Goal: Task Accomplishment & Management: Manage account settings

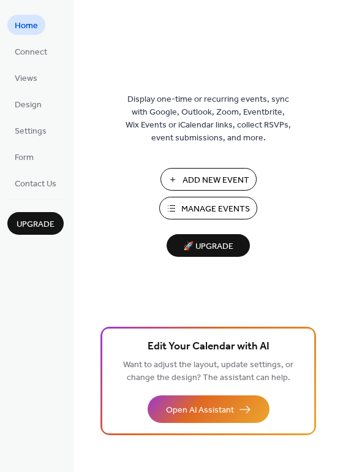
click at [216, 203] on span "Manage Events" at bounding box center [215, 209] width 69 height 13
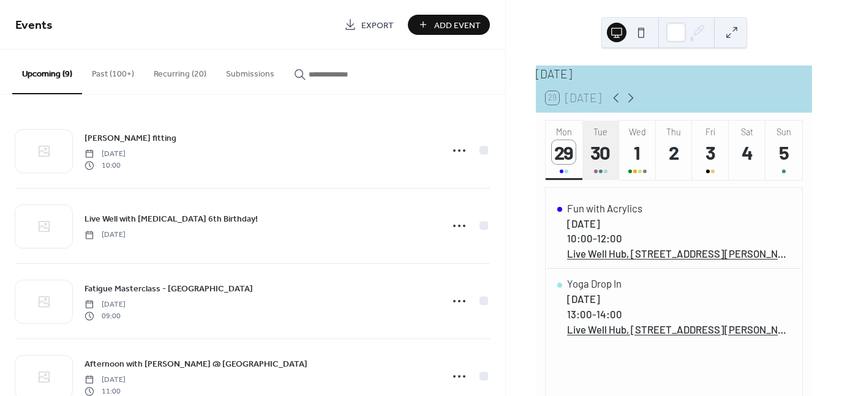
click at [601, 162] on div "30" at bounding box center [601, 152] width 24 height 24
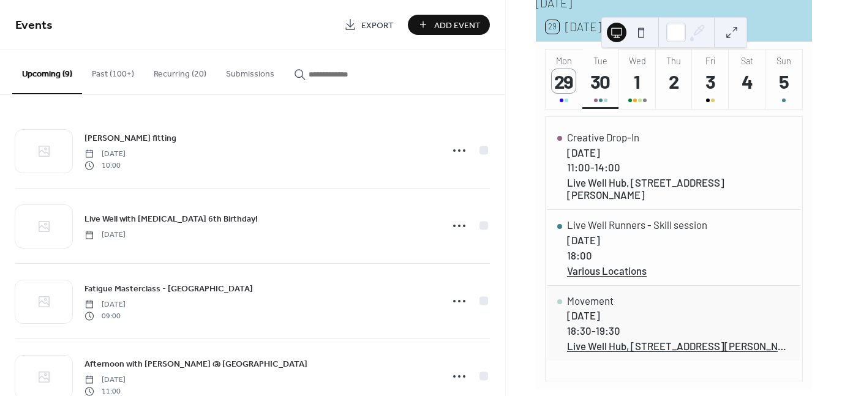
scroll to position [85, 0]
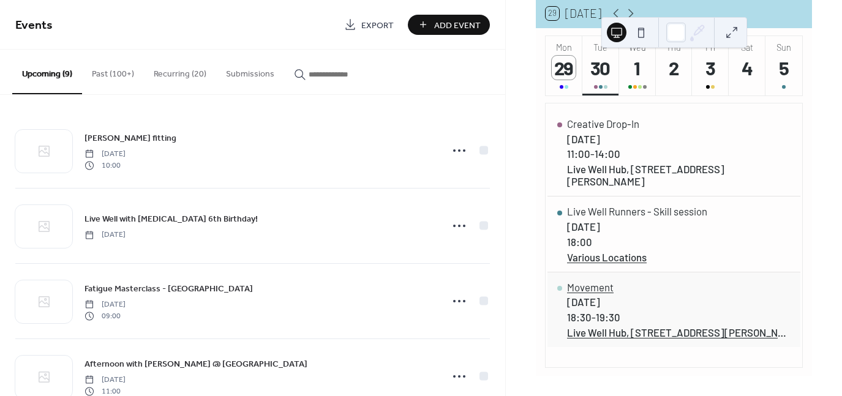
click at [592, 286] on div "Movement" at bounding box center [679, 287] width 224 height 12
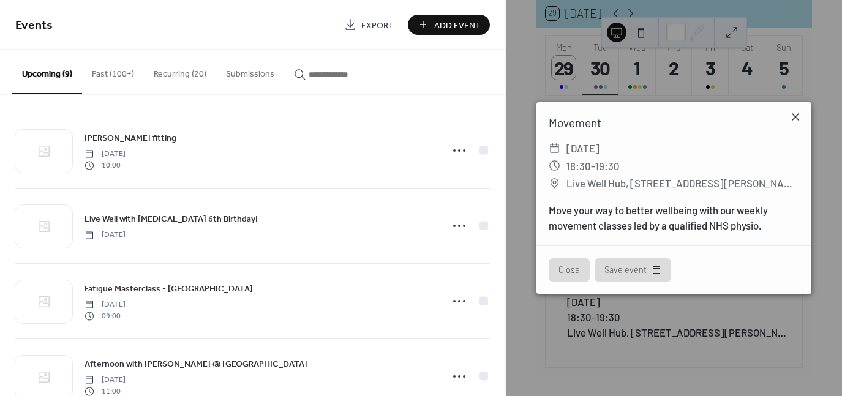
click at [796, 116] on icon at bounding box center [795, 116] width 7 height 7
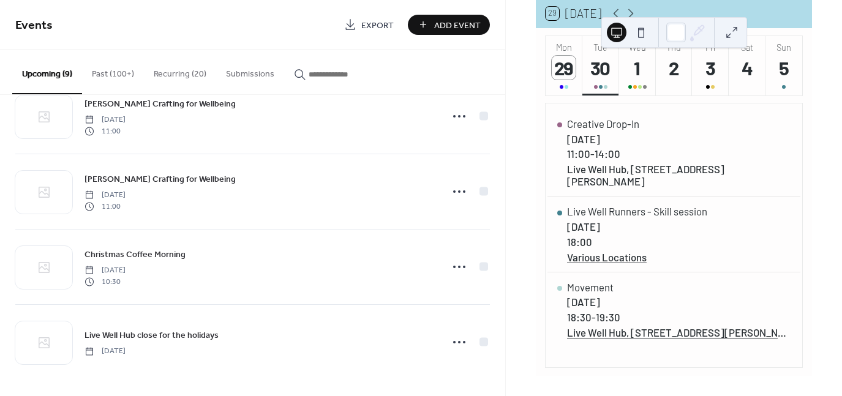
scroll to position [0, 0]
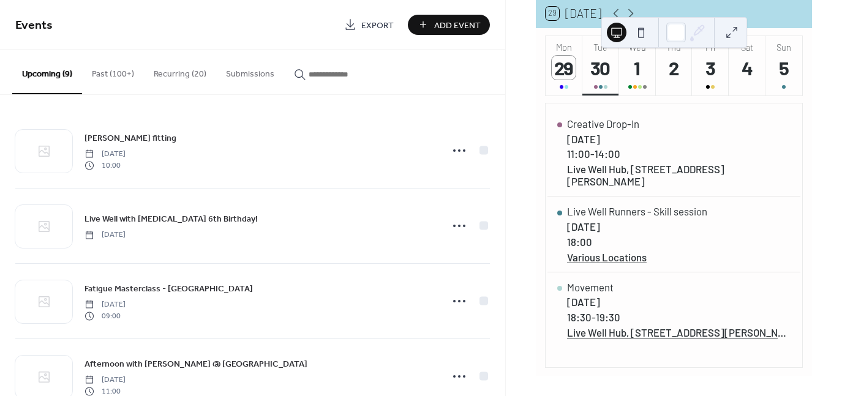
click at [168, 74] on button "Recurring (20)" at bounding box center [180, 71] width 72 height 43
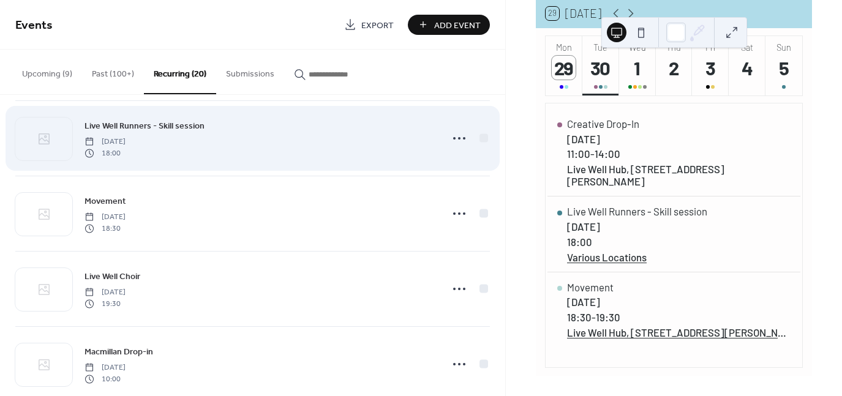
scroll to position [169, 0]
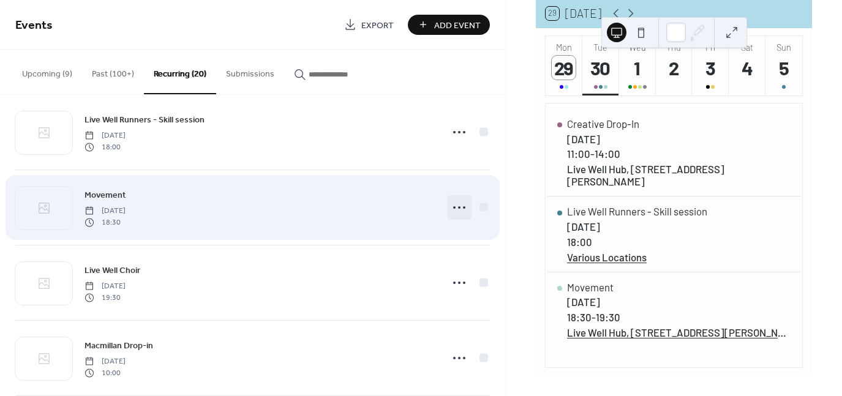
click at [459, 206] on icon at bounding box center [460, 208] width 20 height 20
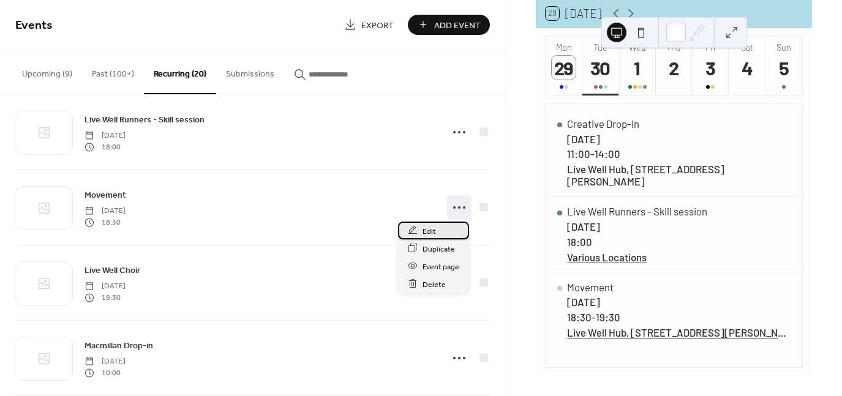
click at [442, 229] on div "Edit" at bounding box center [433, 231] width 71 height 18
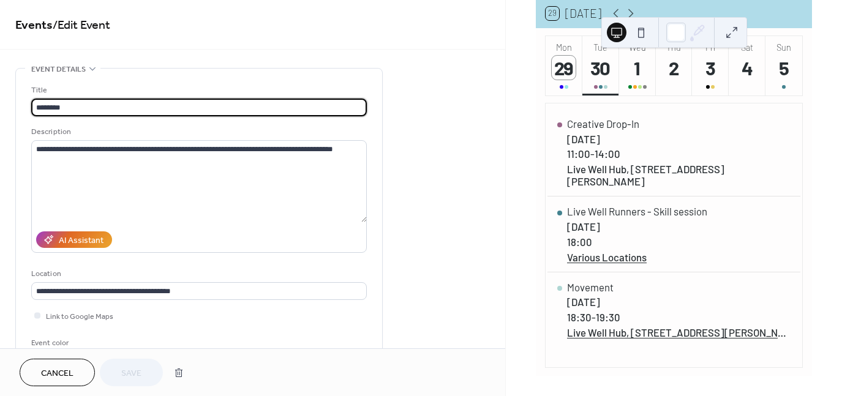
type input "**********"
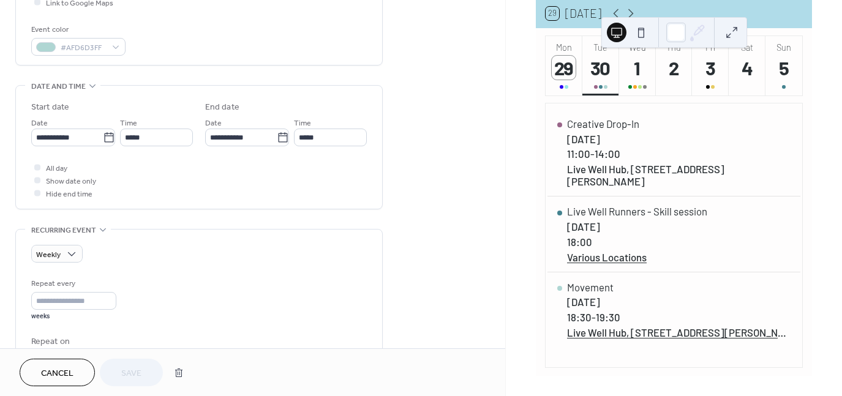
scroll to position [313, 0]
click at [103, 138] on icon at bounding box center [109, 138] width 12 height 12
click at [103, 138] on input "**********" at bounding box center [67, 138] width 72 height 18
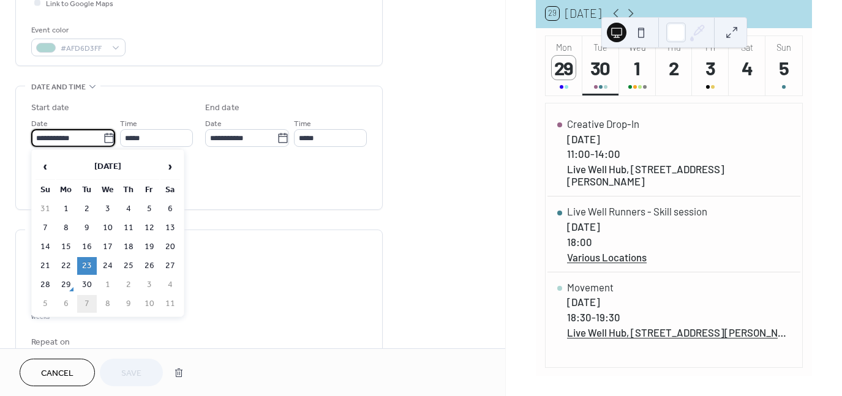
click at [87, 295] on td "7" at bounding box center [87, 304] width 20 height 18
type input "**********"
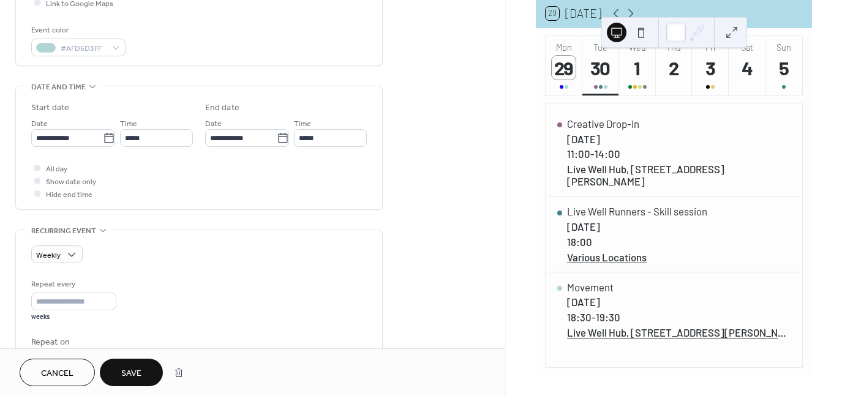
click at [143, 377] on button "Save" at bounding box center [131, 373] width 63 height 28
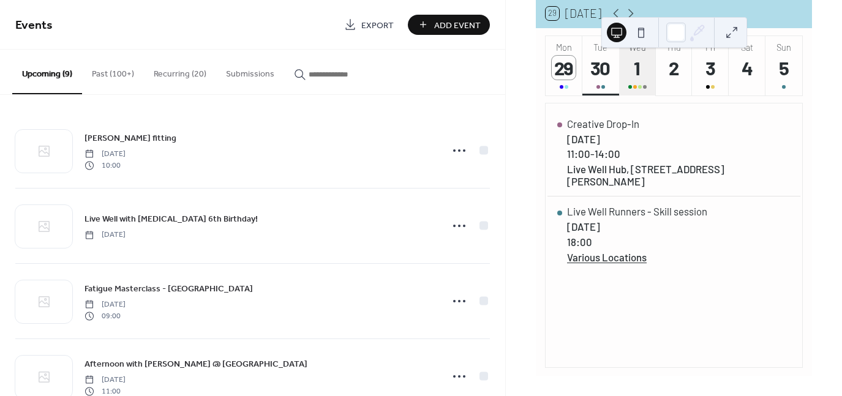
click at [635, 75] on div "1" at bounding box center [637, 68] width 24 height 24
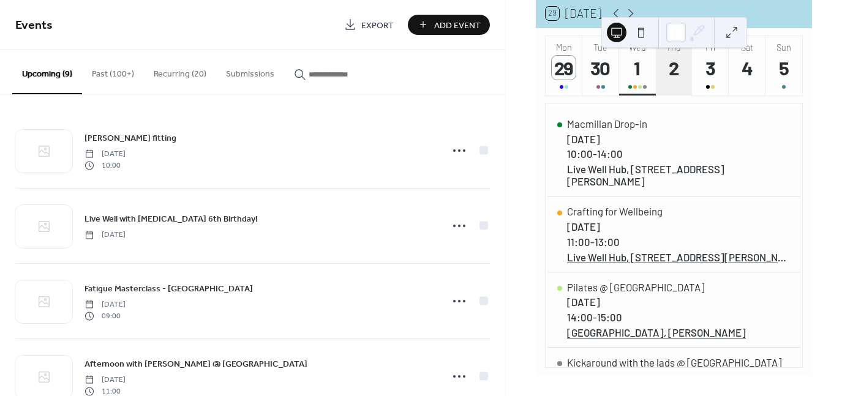
click at [669, 78] on div "2" at bounding box center [674, 68] width 24 height 24
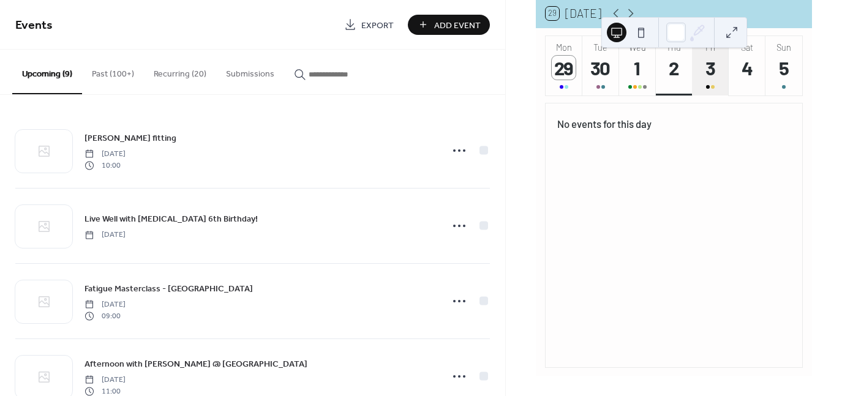
click at [705, 78] on div "3" at bounding box center [711, 68] width 24 height 24
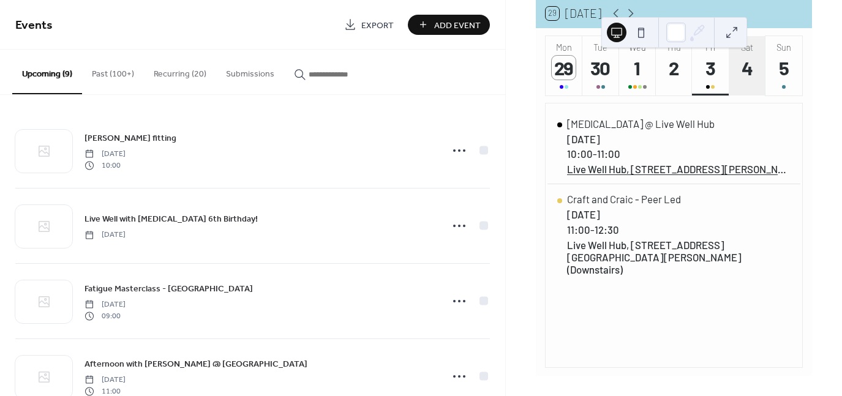
click at [748, 77] on div "4" at bounding box center [747, 68] width 24 height 24
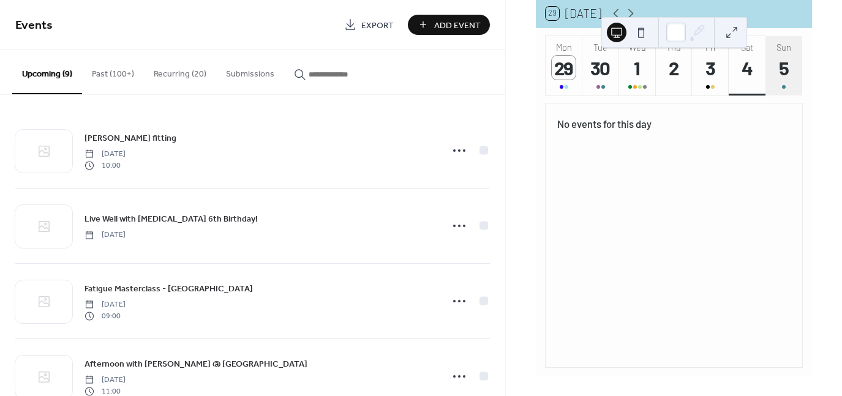
click at [775, 75] on div "5" at bounding box center [784, 68] width 24 height 24
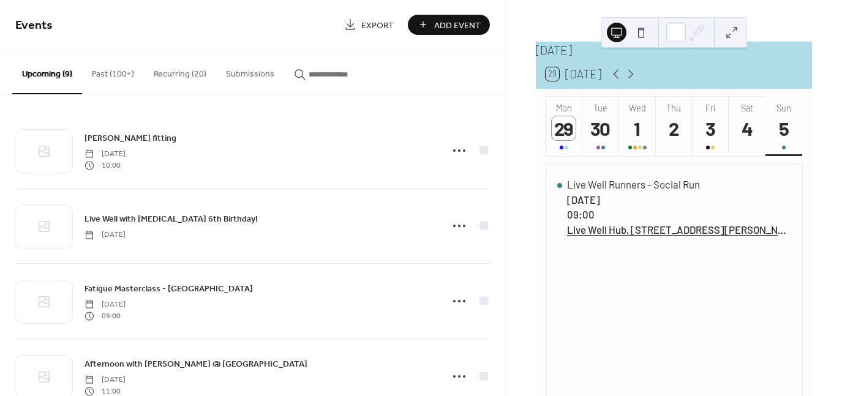
scroll to position [21, 0]
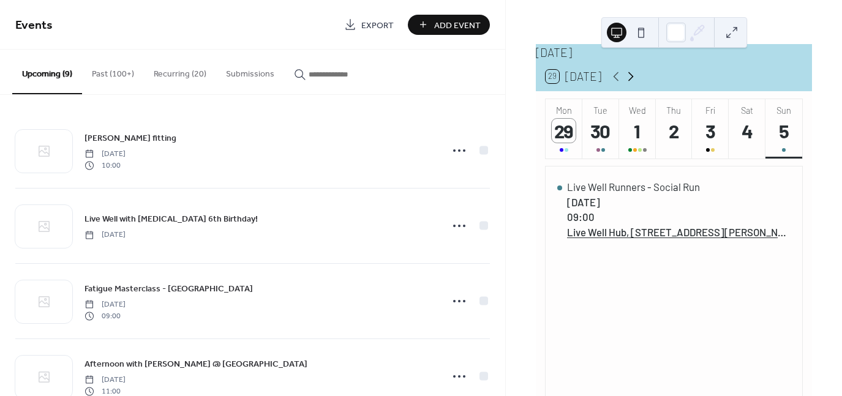
click at [630, 84] on icon at bounding box center [630, 76] width 15 height 15
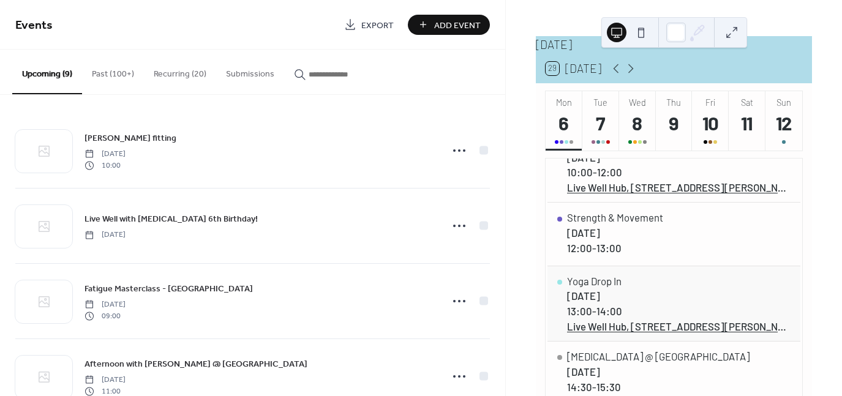
scroll to position [0, 0]
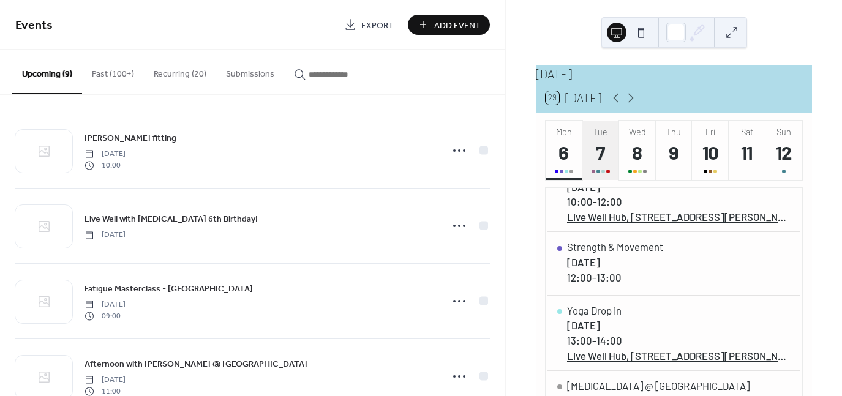
click at [604, 164] on div "7" at bounding box center [601, 152] width 24 height 24
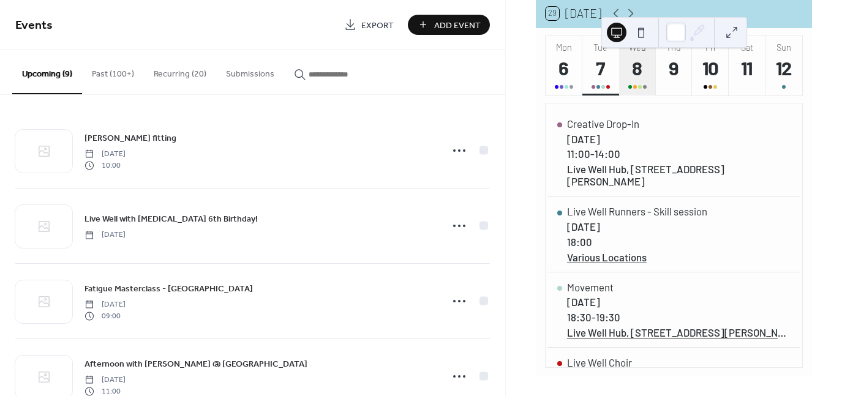
click at [629, 80] on div "8" at bounding box center [637, 68] width 24 height 24
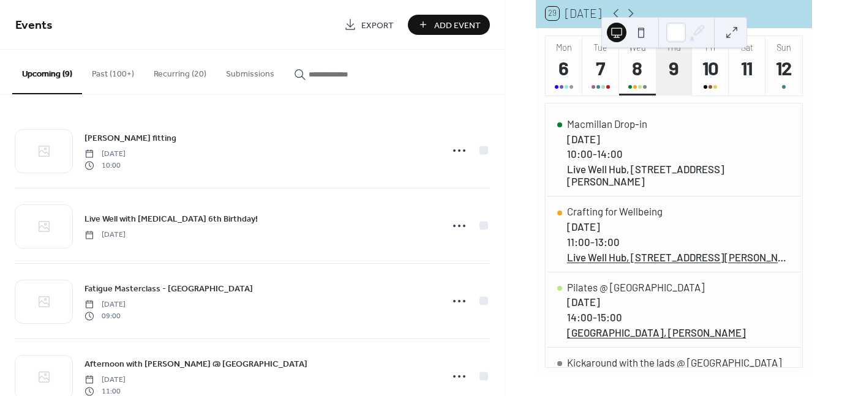
click at [669, 72] on div "9" at bounding box center [674, 68] width 24 height 24
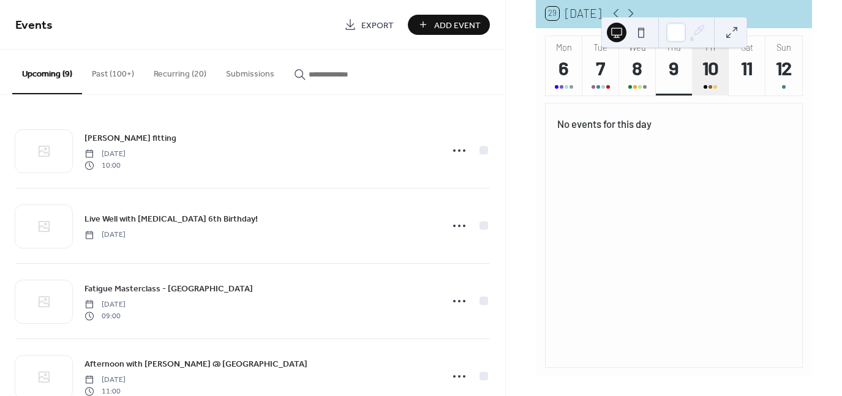
click at [726, 77] on button "Fri 10" at bounding box center [710, 65] width 37 height 59
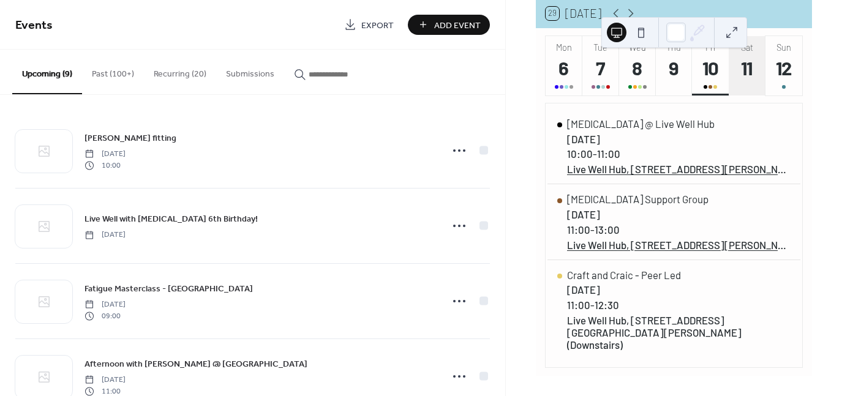
click at [740, 80] on div "11" at bounding box center [747, 68] width 24 height 24
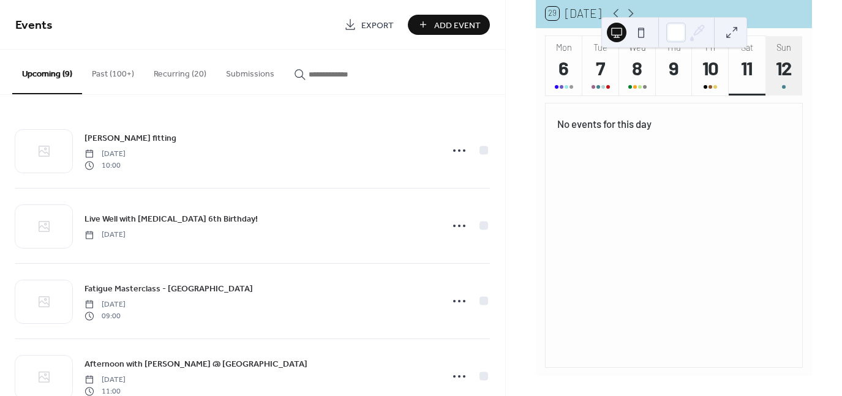
click at [775, 75] on div "12" at bounding box center [784, 68] width 24 height 24
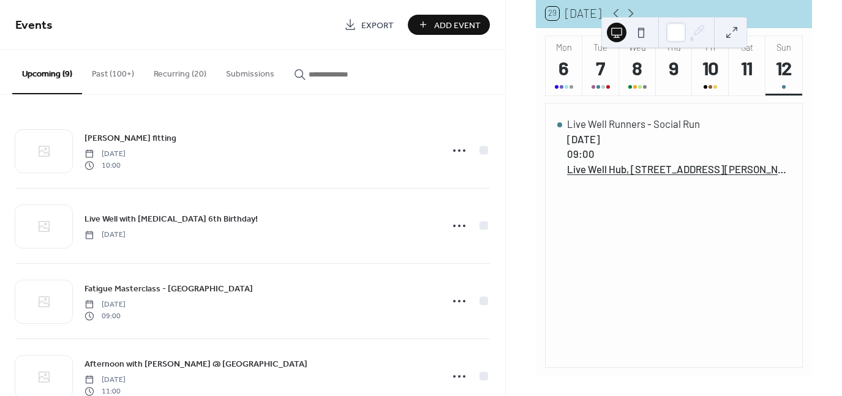
click at [812, 36] on div "[DATE] 29 [DATE] Mon 6 Tue 7 Wed 8 Thu 9 Fri 10 Sat 11 Sun 12 Live Well Runners…" at bounding box center [673, 178] width 297 height 396
click at [626, 14] on icon at bounding box center [630, 13] width 15 height 15
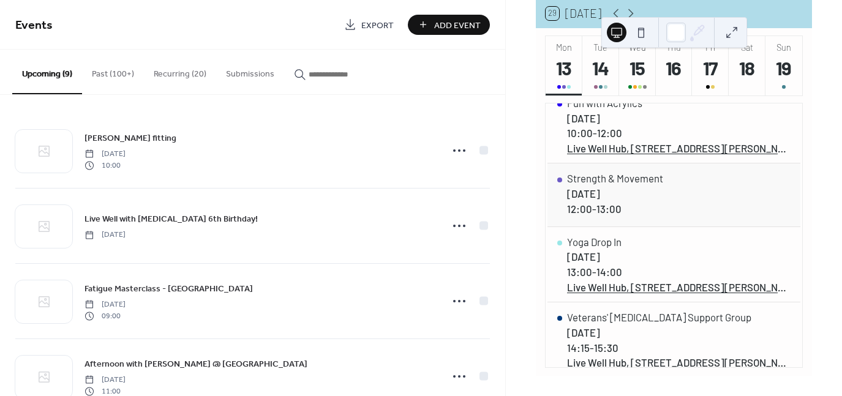
scroll to position [18, 0]
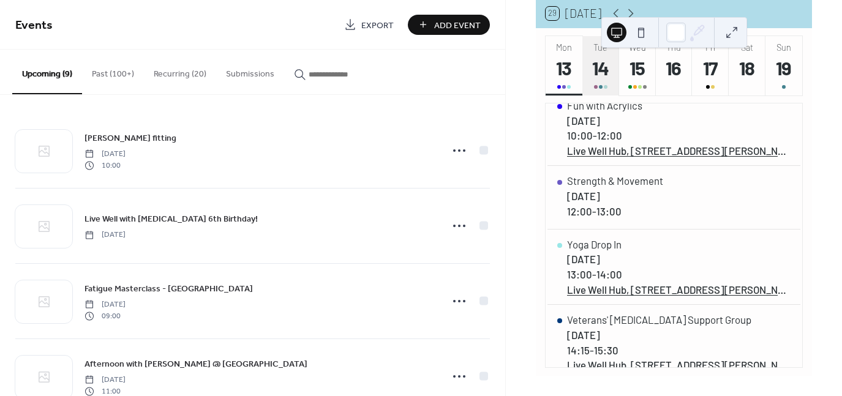
click at [602, 80] on div "14" at bounding box center [601, 68] width 24 height 24
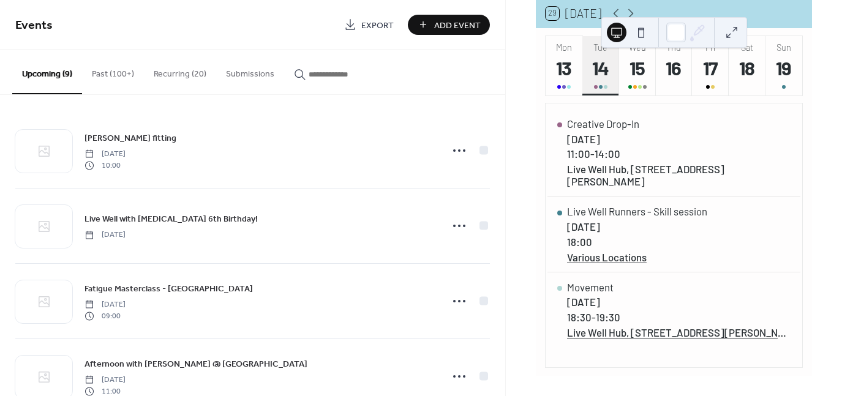
scroll to position [0, 0]
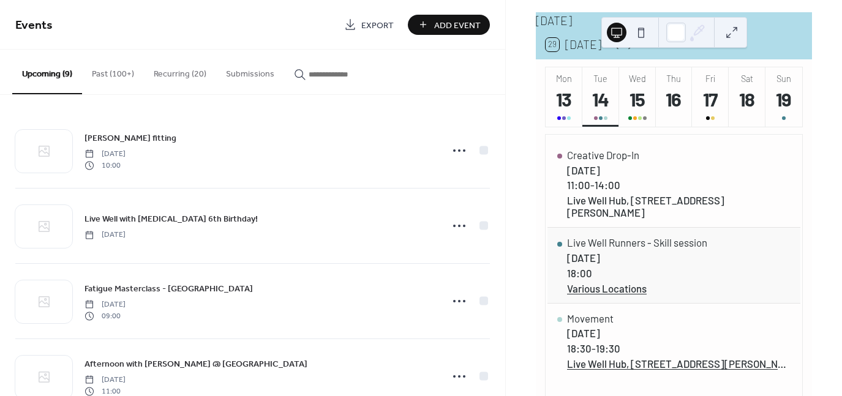
click at [674, 230] on div "Live Well Runners - Skill session [DATE] 18:00 Various Locations" at bounding box center [673, 265] width 253 height 75
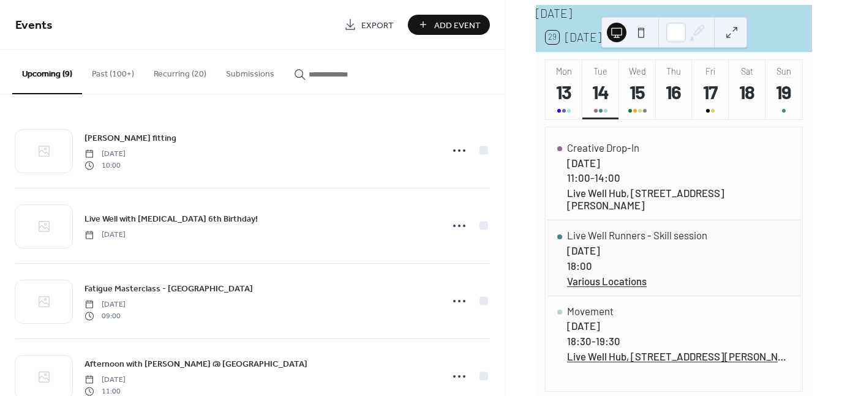
scroll to position [60, 0]
click at [633, 104] on div "15" at bounding box center [637, 92] width 24 height 24
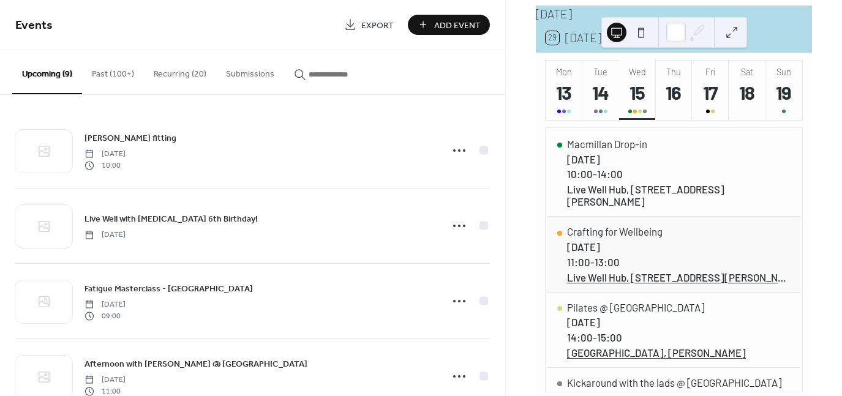
scroll to position [0, 0]
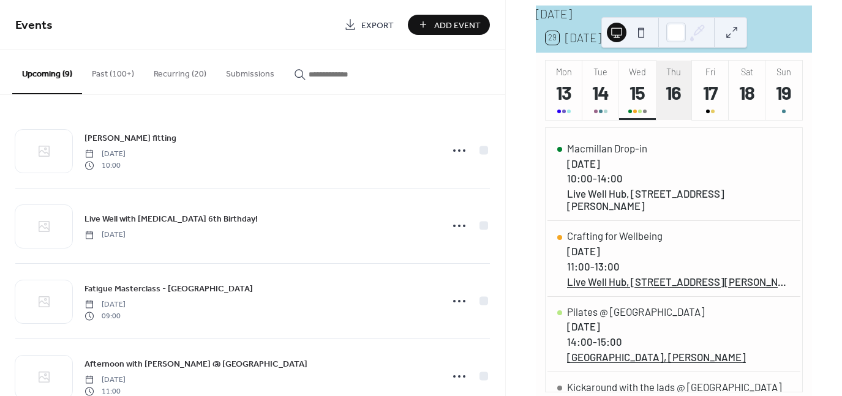
click at [669, 94] on div "16" at bounding box center [674, 92] width 24 height 24
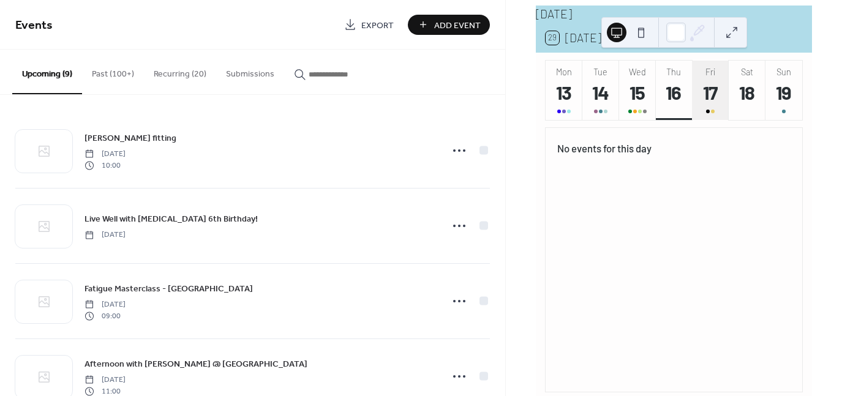
click at [702, 92] on div "17" at bounding box center [711, 92] width 24 height 24
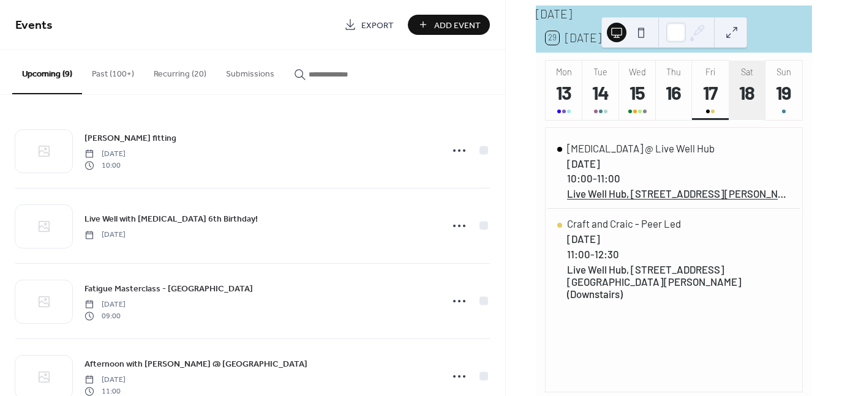
click at [748, 101] on div "18" at bounding box center [747, 92] width 24 height 24
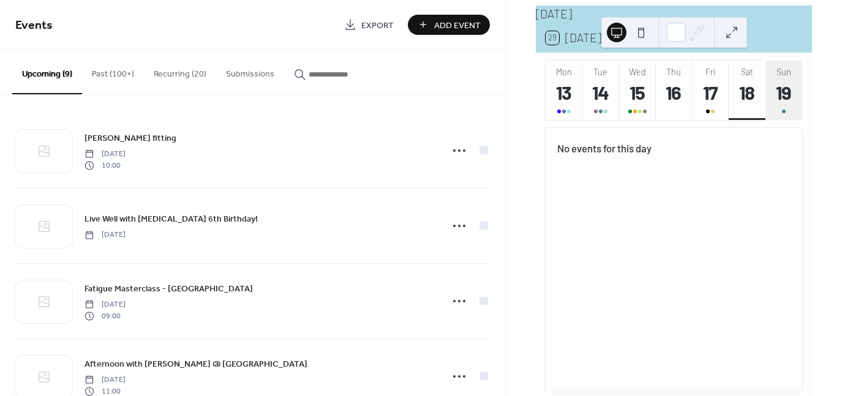
click at [773, 102] on div "19" at bounding box center [784, 92] width 24 height 24
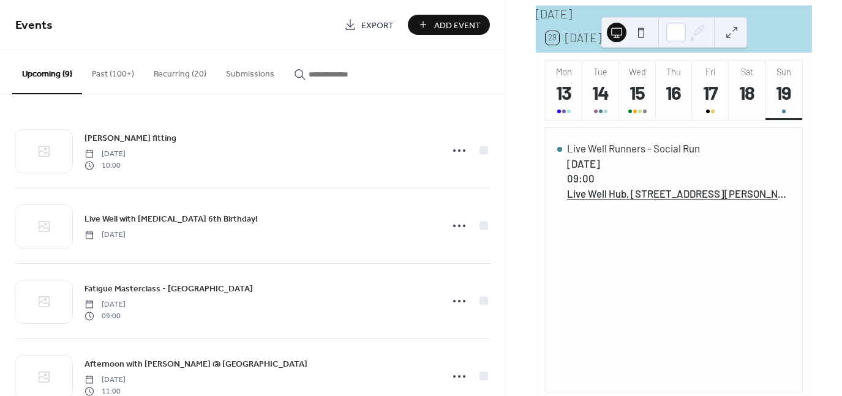
click at [628, 42] on icon at bounding box center [631, 37] width 6 height 9
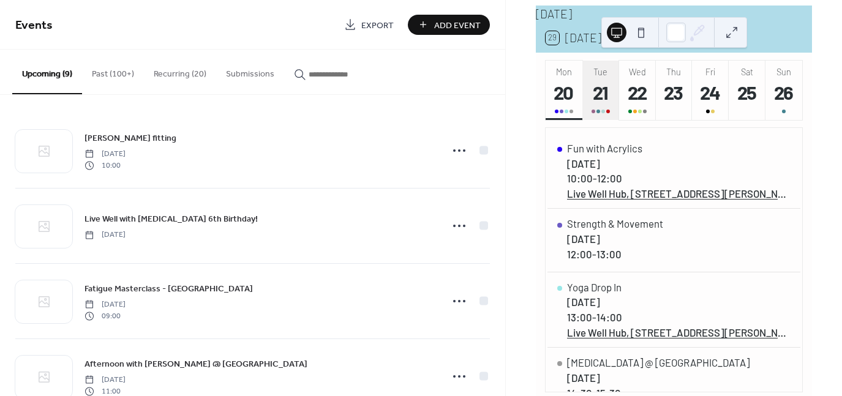
click at [594, 100] on div "21" at bounding box center [601, 92] width 24 height 24
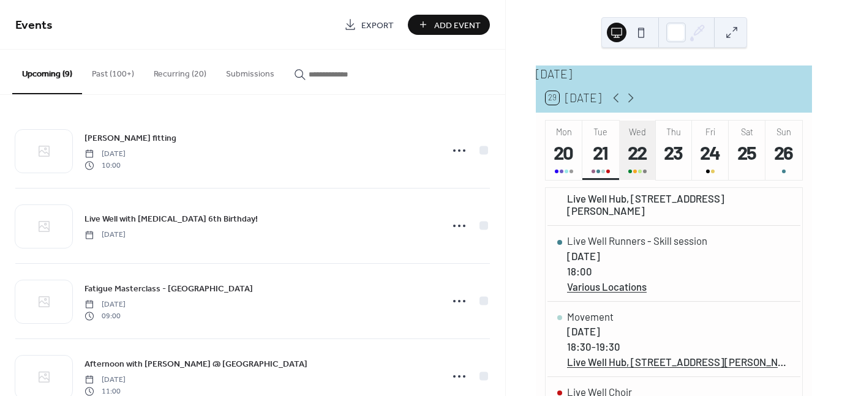
click at [632, 164] on div "22" at bounding box center [637, 152] width 24 height 24
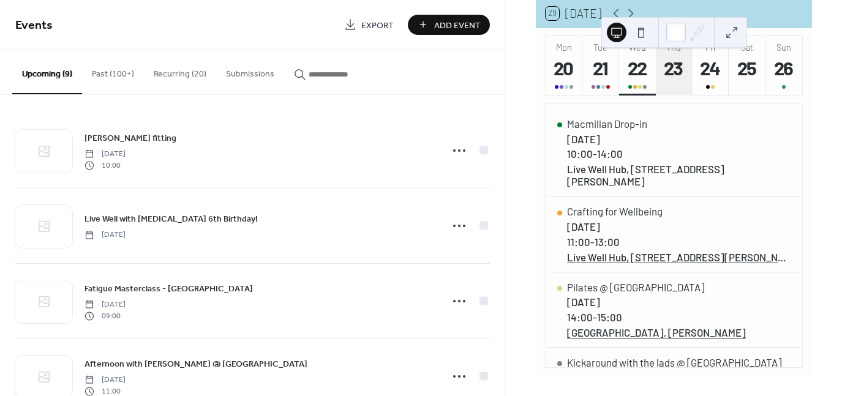
click at [674, 70] on div "23" at bounding box center [674, 68] width 24 height 24
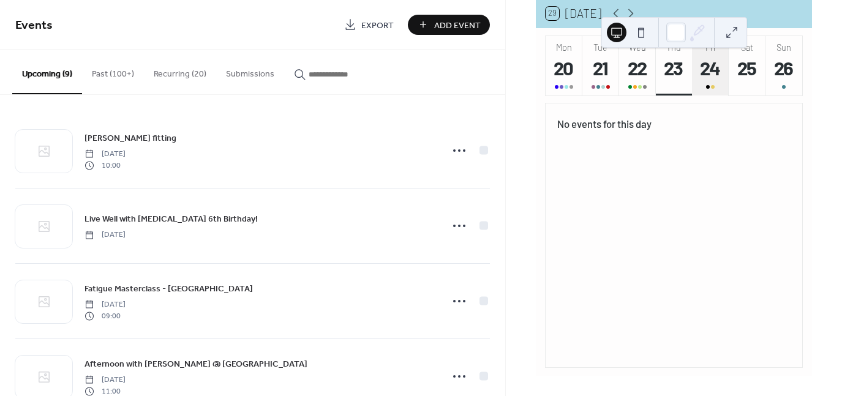
click at [696, 72] on button "Fri 24" at bounding box center [710, 65] width 37 height 59
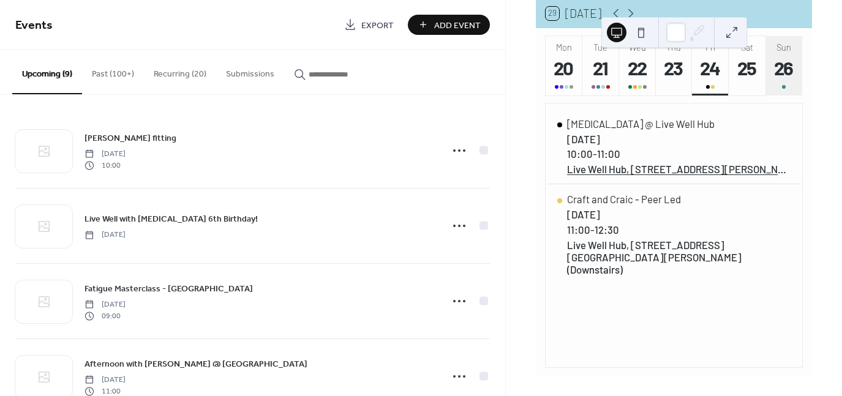
click at [784, 80] on div "26" at bounding box center [784, 68] width 24 height 24
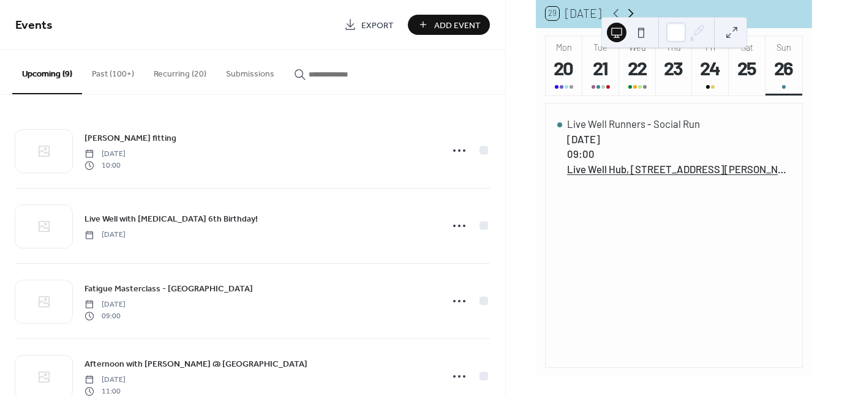
click at [623, 15] on icon at bounding box center [630, 13] width 15 height 15
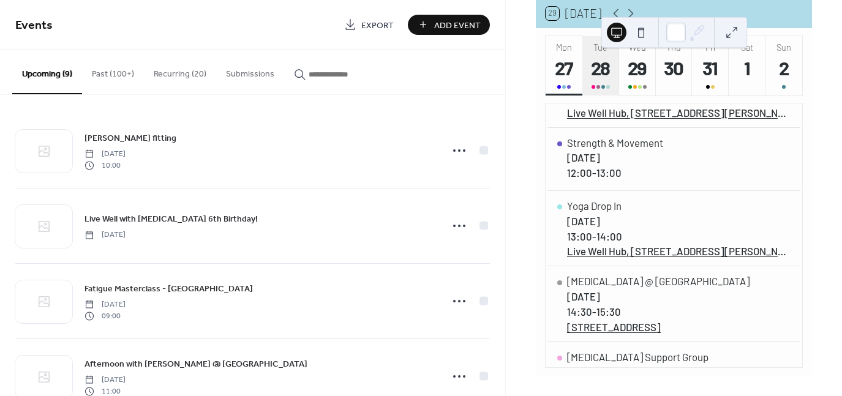
click at [609, 62] on button "Tue 28" at bounding box center [600, 65] width 37 height 59
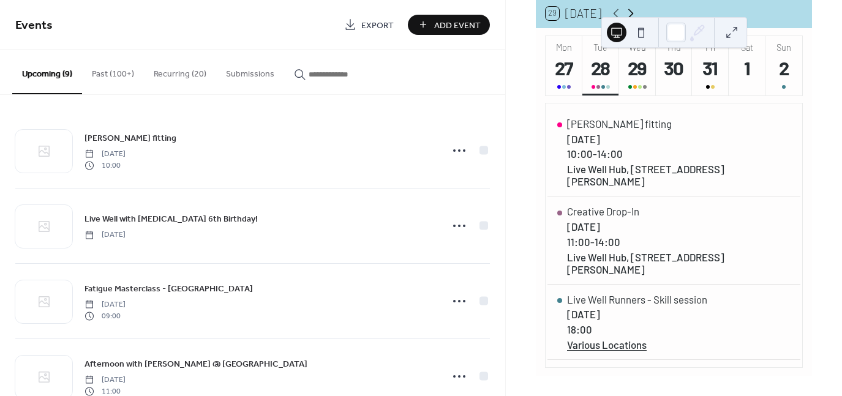
click at [625, 15] on icon at bounding box center [630, 13] width 15 height 15
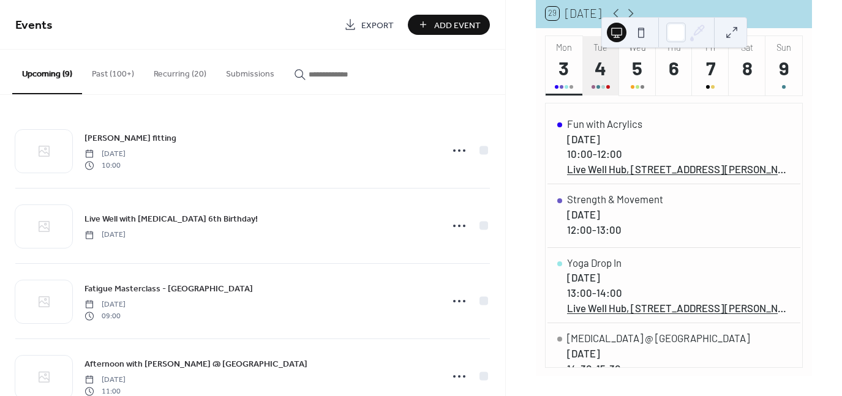
click at [601, 80] on div "4" at bounding box center [601, 68] width 24 height 24
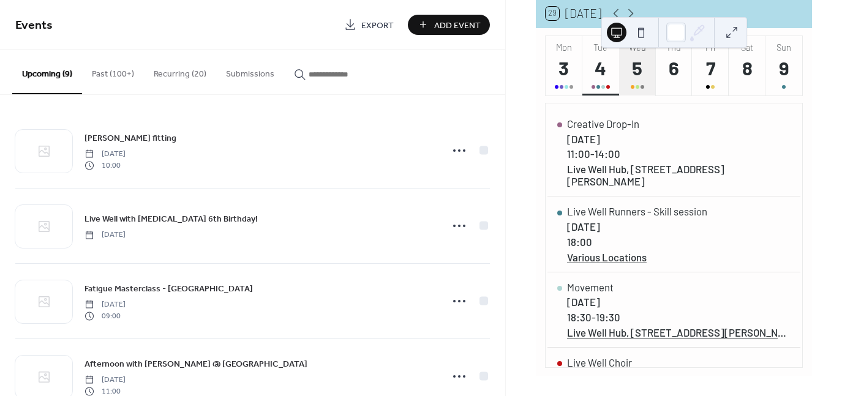
click at [635, 78] on div "5" at bounding box center [637, 68] width 24 height 24
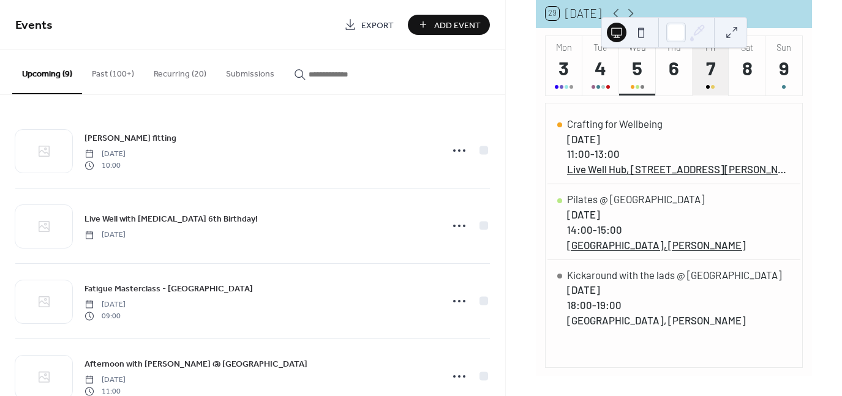
click at [713, 74] on div "7" at bounding box center [711, 68] width 24 height 24
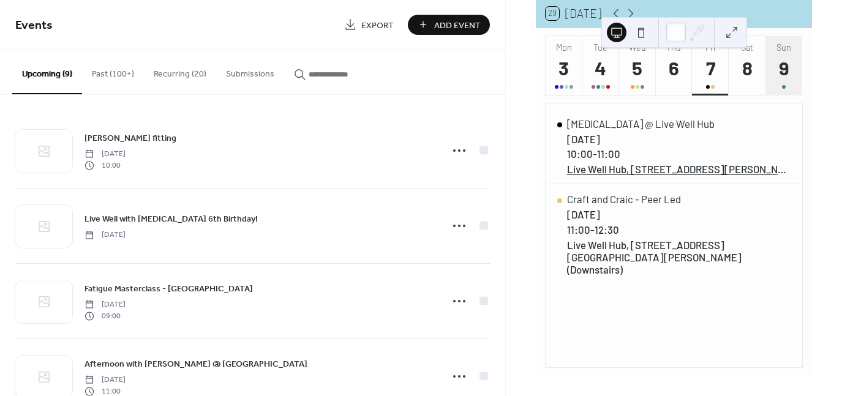
click at [788, 74] on div "9" at bounding box center [784, 68] width 24 height 24
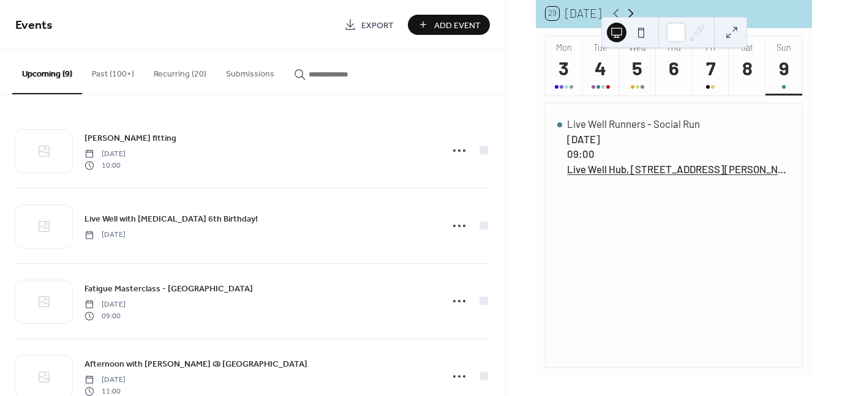
click at [625, 15] on icon at bounding box center [630, 13] width 15 height 15
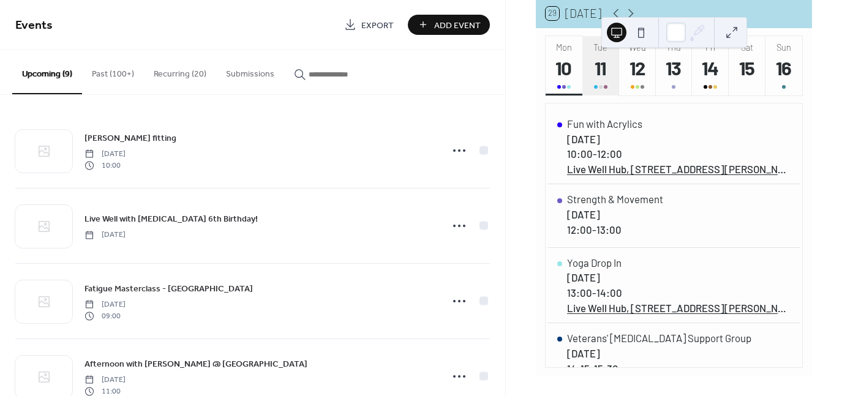
click at [607, 75] on div "11" at bounding box center [601, 68] width 24 height 24
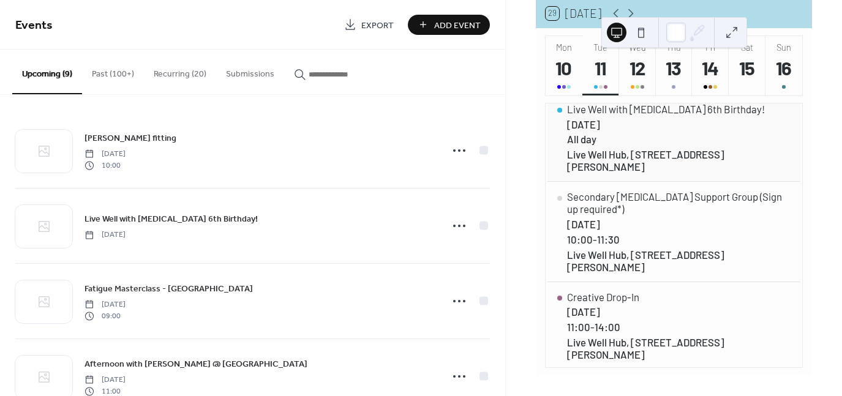
scroll to position [5, 0]
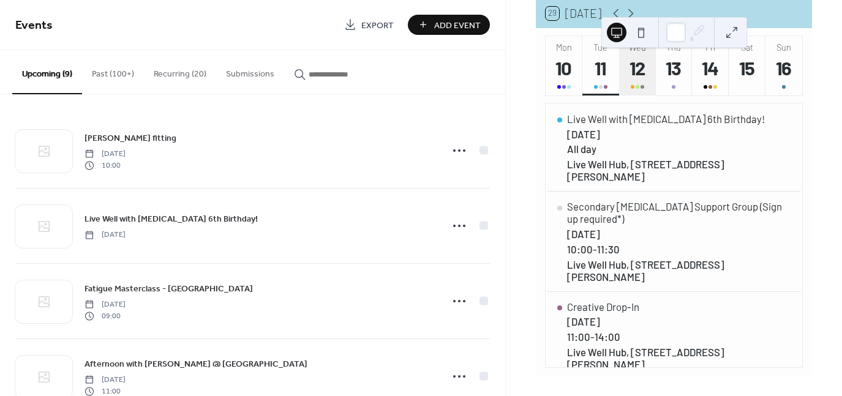
click at [647, 78] on div "12" at bounding box center [637, 68] width 24 height 24
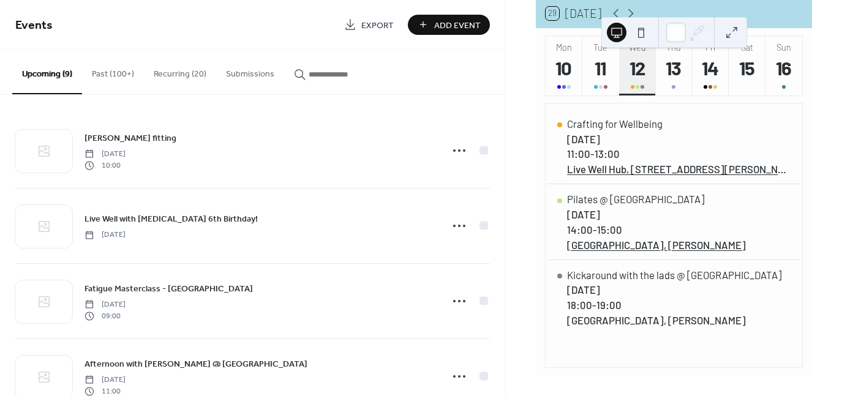
scroll to position [0, 0]
click at [672, 88] on button "Thu 13" at bounding box center [674, 65] width 37 height 59
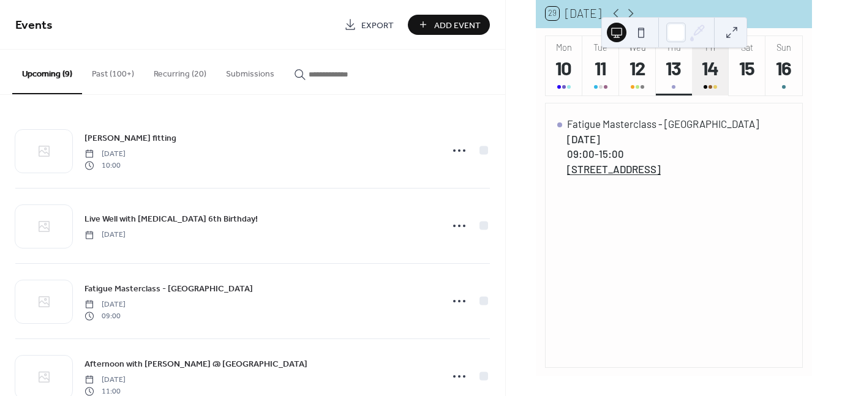
click at [707, 88] on button "Fri 14" at bounding box center [710, 65] width 37 height 59
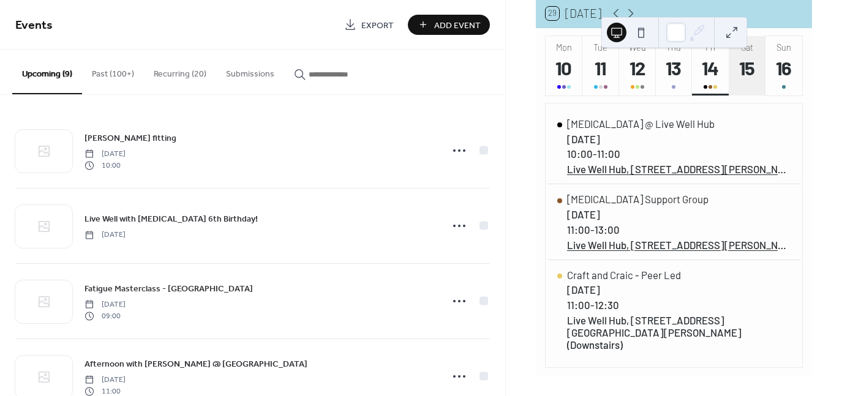
click at [748, 89] on button "Sat 15" at bounding box center [747, 65] width 37 height 59
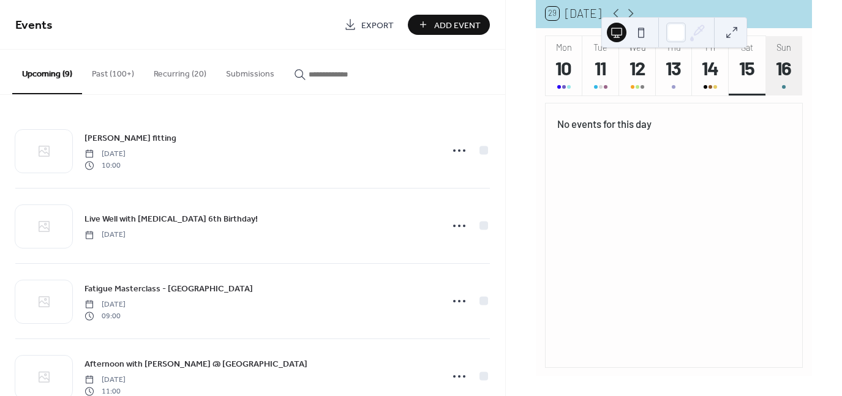
click at [782, 86] on button "Sun 16" at bounding box center [784, 65] width 37 height 59
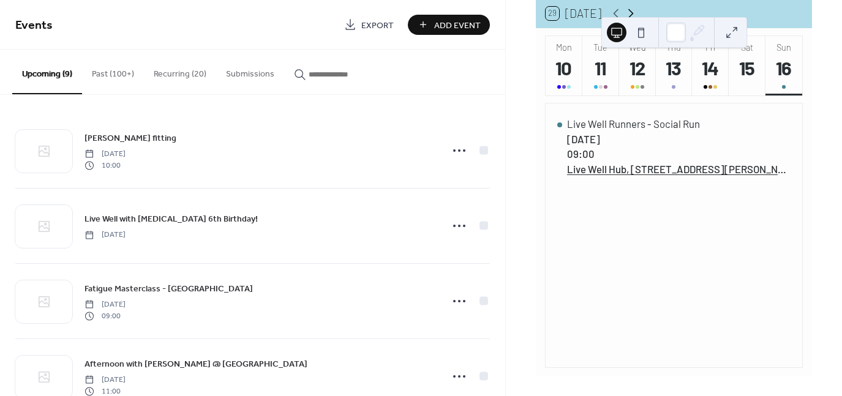
click at [625, 14] on icon at bounding box center [630, 13] width 15 height 15
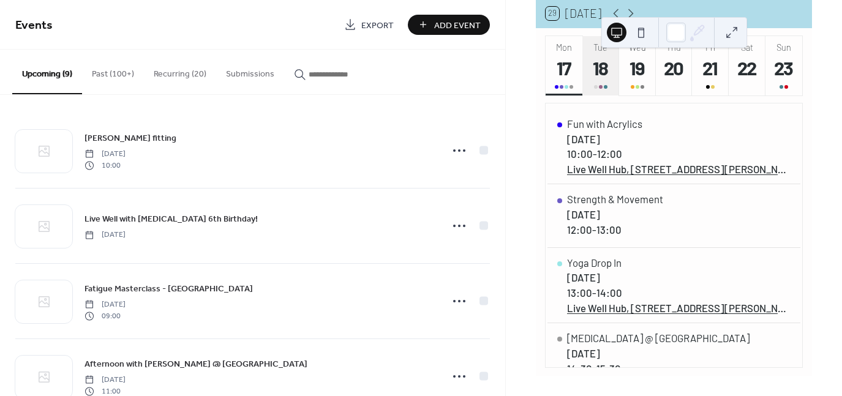
click at [597, 73] on div "18" at bounding box center [601, 68] width 24 height 24
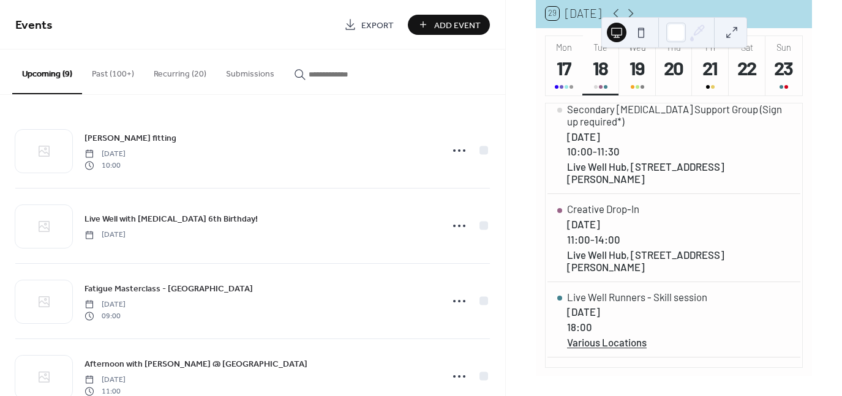
scroll to position [10, 0]
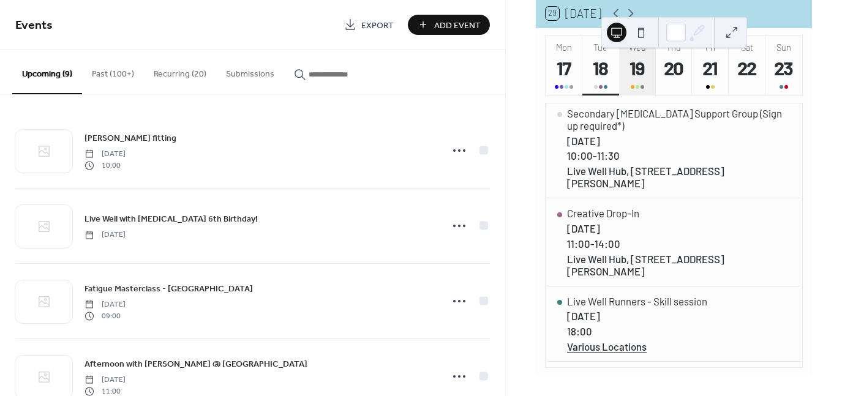
click at [639, 75] on div "19" at bounding box center [637, 68] width 24 height 24
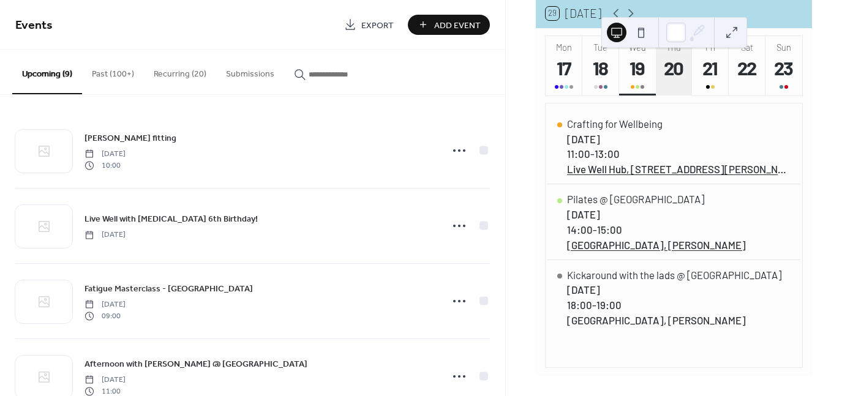
click at [674, 80] on div "20" at bounding box center [674, 68] width 24 height 24
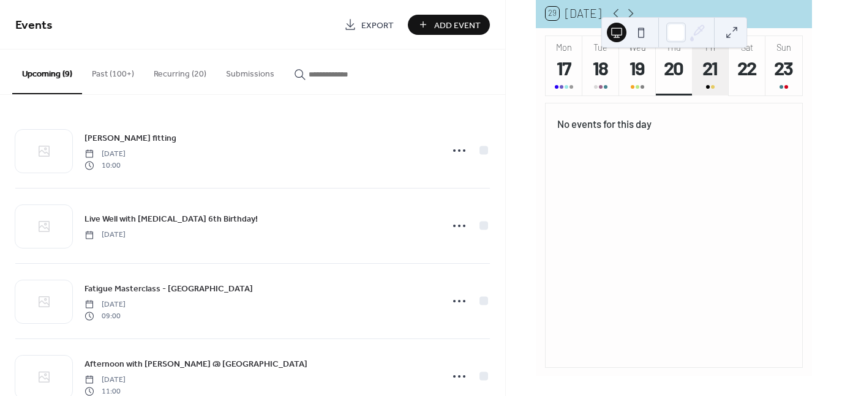
click at [708, 80] on div "21" at bounding box center [711, 68] width 24 height 24
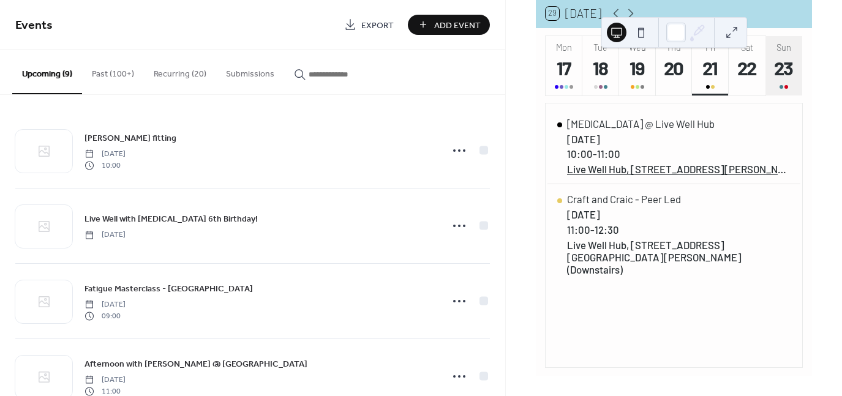
click at [786, 70] on div "23" at bounding box center [784, 68] width 24 height 24
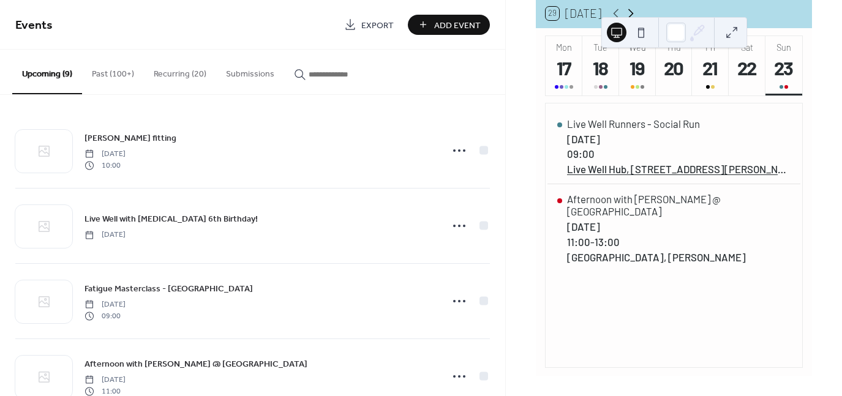
click at [625, 15] on icon at bounding box center [630, 13] width 15 height 15
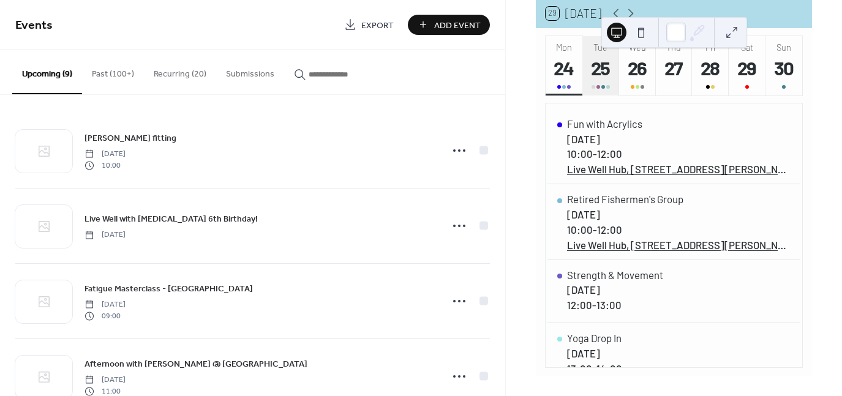
click at [592, 70] on div "25" at bounding box center [601, 68] width 24 height 24
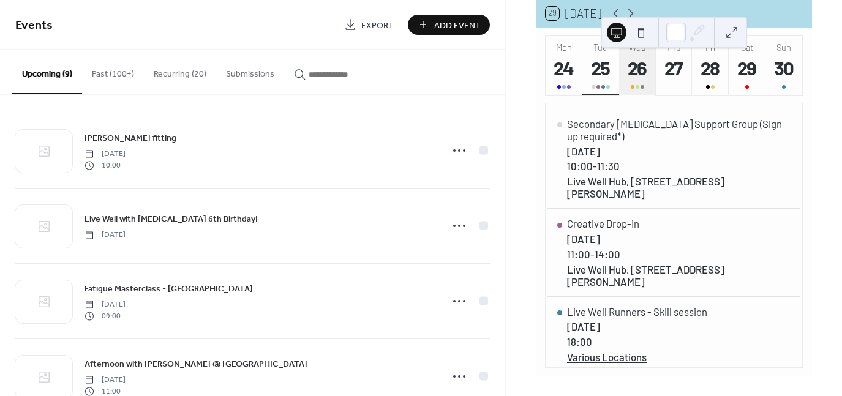
click at [635, 80] on div "26" at bounding box center [637, 68] width 24 height 24
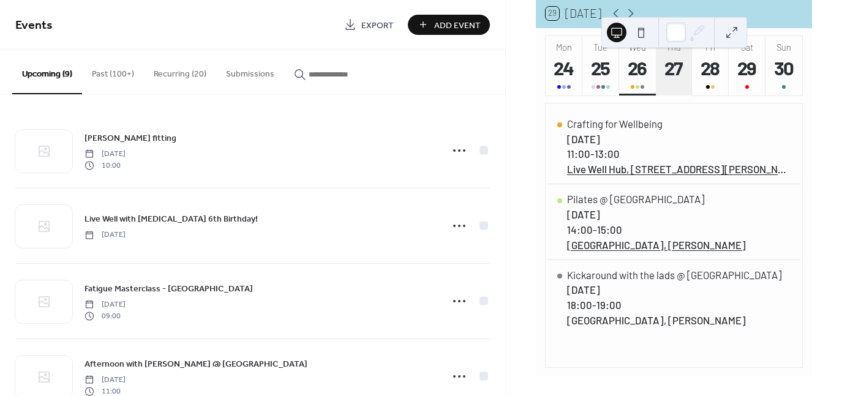
click at [680, 67] on div "27" at bounding box center [674, 68] width 24 height 24
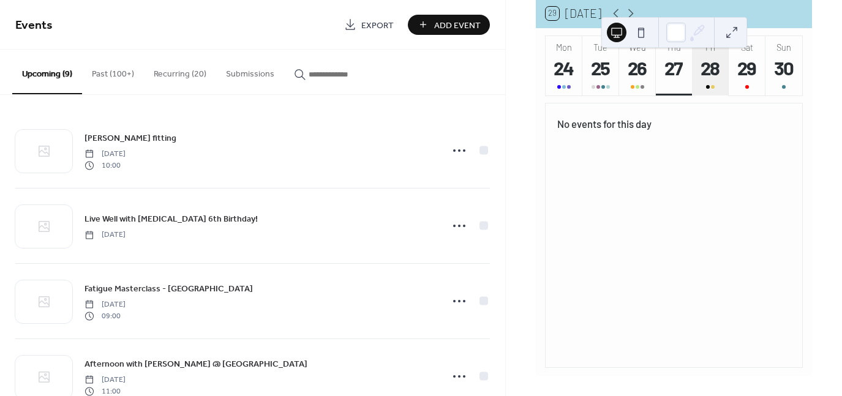
click at [712, 80] on div "28" at bounding box center [711, 68] width 24 height 24
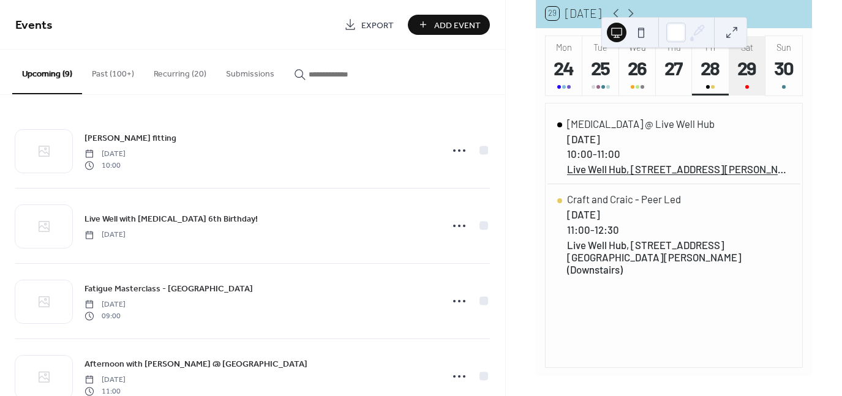
click at [742, 73] on div "29" at bounding box center [747, 68] width 24 height 24
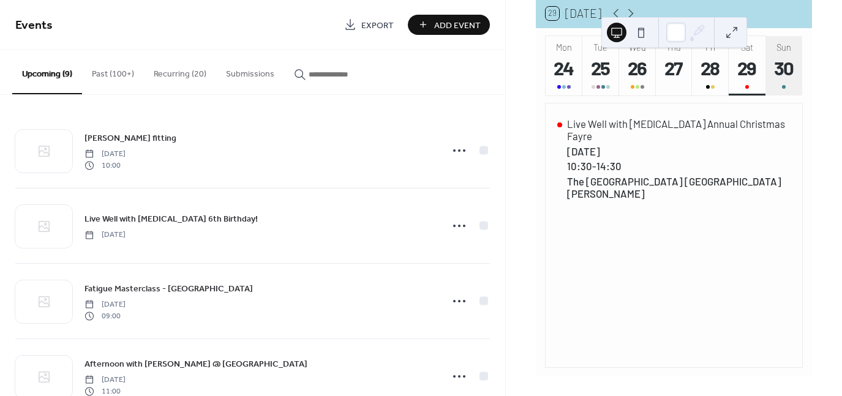
click at [786, 67] on div "30" at bounding box center [784, 68] width 24 height 24
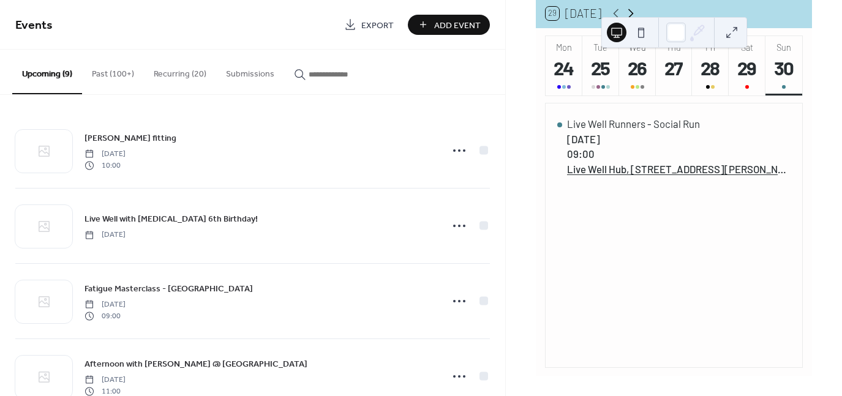
click at [626, 15] on icon at bounding box center [630, 13] width 15 height 15
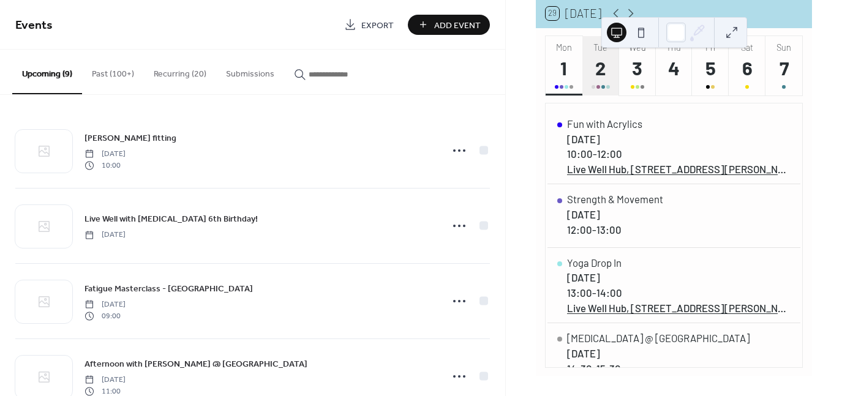
click at [599, 78] on div "2" at bounding box center [601, 68] width 24 height 24
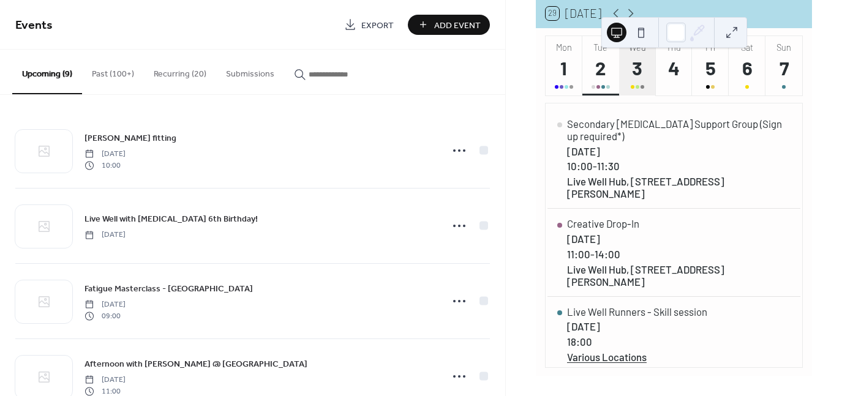
click at [628, 78] on div "3" at bounding box center [637, 68] width 24 height 24
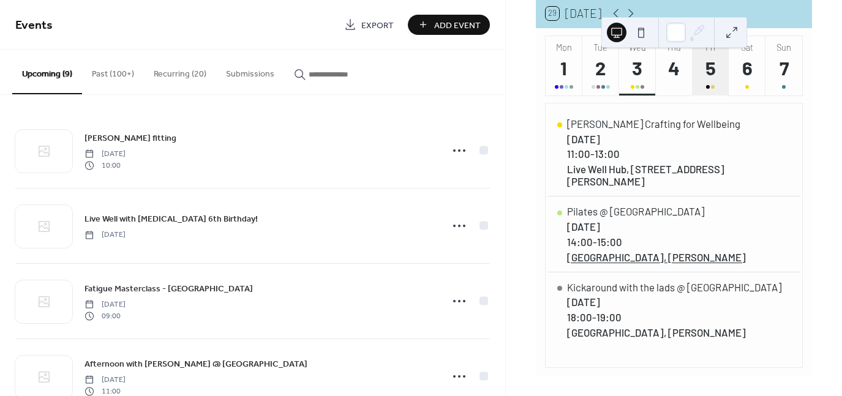
click at [710, 88] on button "Fri 5" at bounding box center [710, 65] width 37 height 59
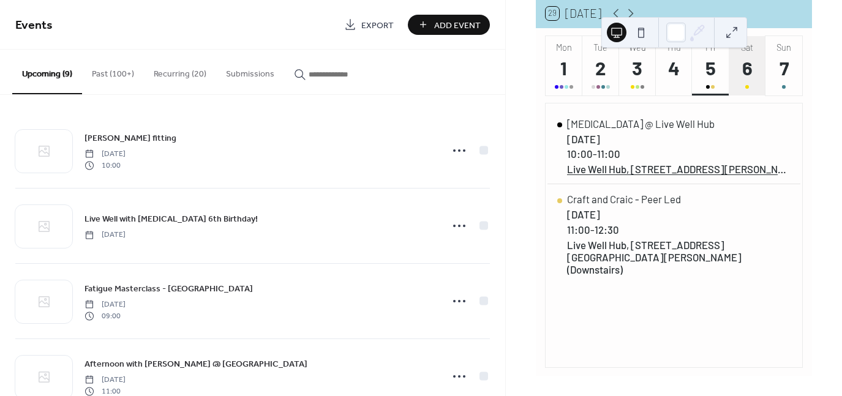
click at [748, 70] on div "6" at bounding box center [747, 68] width 24 height 24
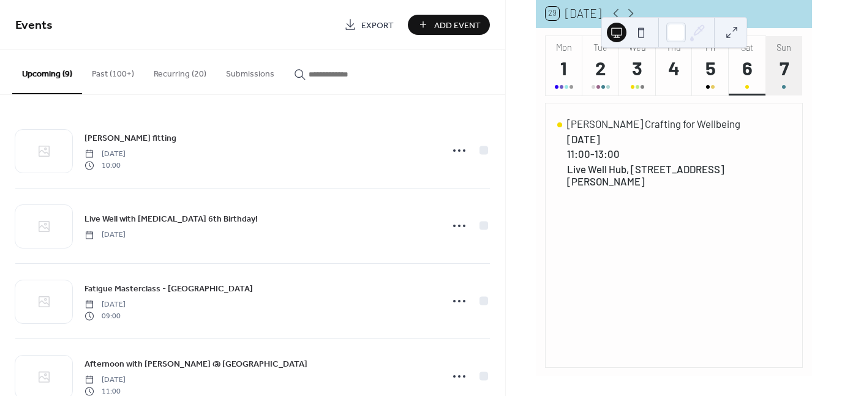
click at [778, 72] on div "7" at bounding box center [784, 68] width 24 height 24
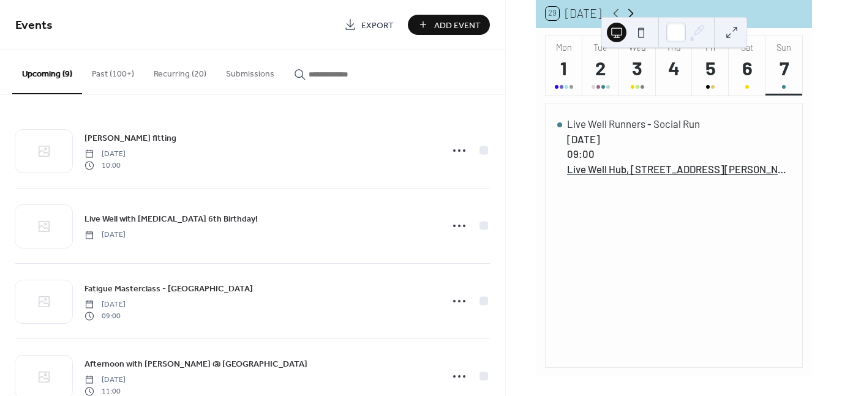
click at [625, 13] on icon at bounding box center [630, 13] width 15 height 15
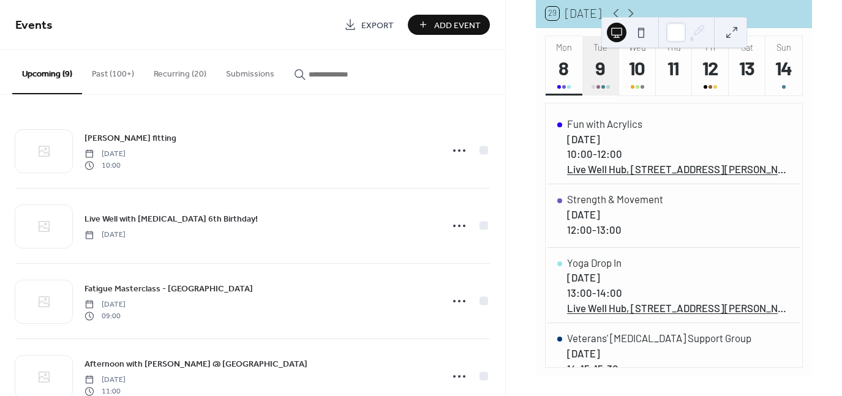
click at [600, 73] on div "9" at bounding box center [601, 68] width 24 height 24
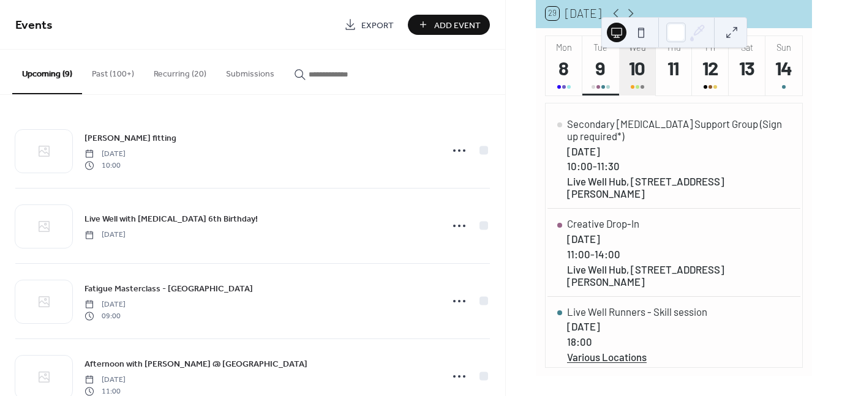
click at [630, 67] on div "10" at bounding box center [637, 68] width 24 height 24
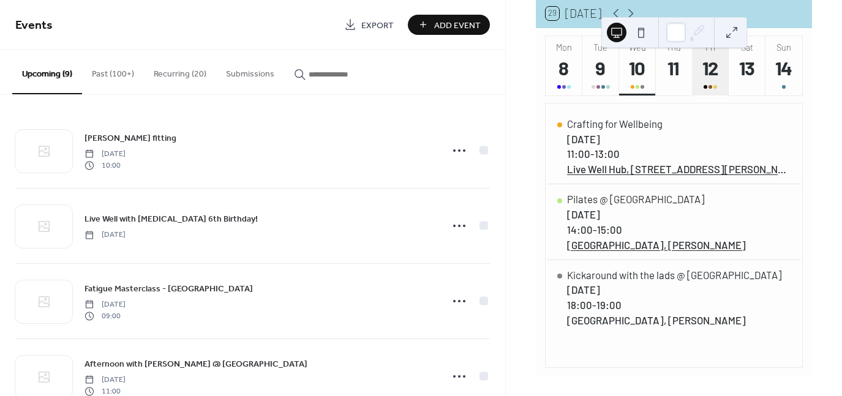
click at [700, 79] on div "12" at bounding box center [711, 68] width 24 height 24
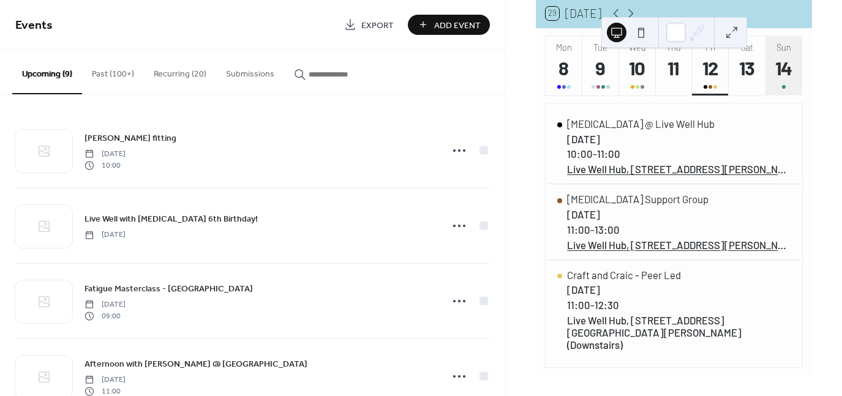
click at [780, 80] on div "14" at bounding box center [784, 68] width 24 height 24
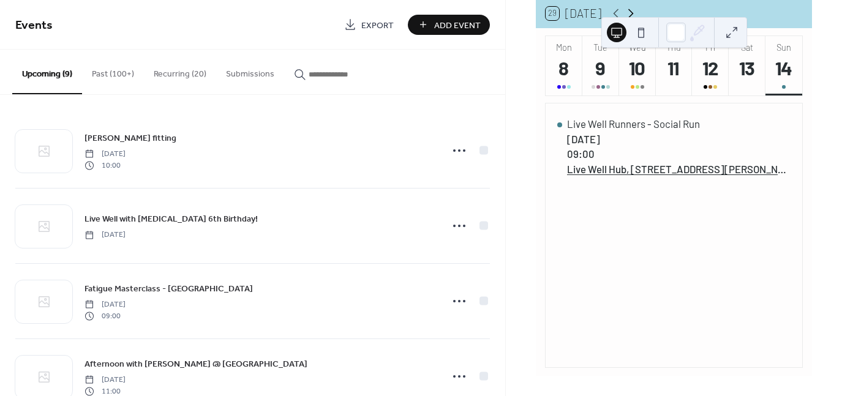
click at [628, 13] on icon at bounding box center [630, 13] width 15 height 15
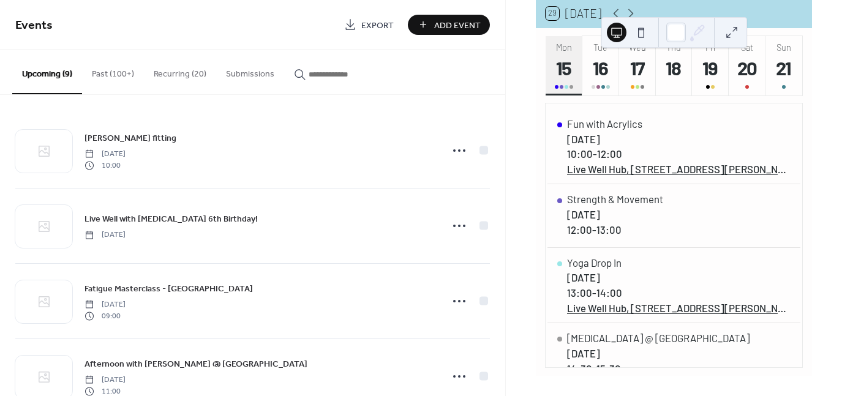
click at [562, 70] on div "15" at bounding box center [564, 68] width 24 height 24
click at [601, 69] on div "16" at bounding box center [601, 68] width 24 height 24
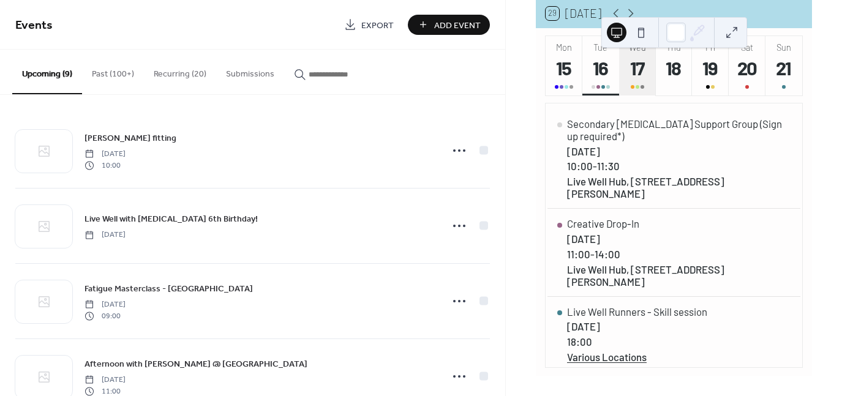
click at [629, 63] on div "17" at bounding box center [637, 68] width 24 height 24
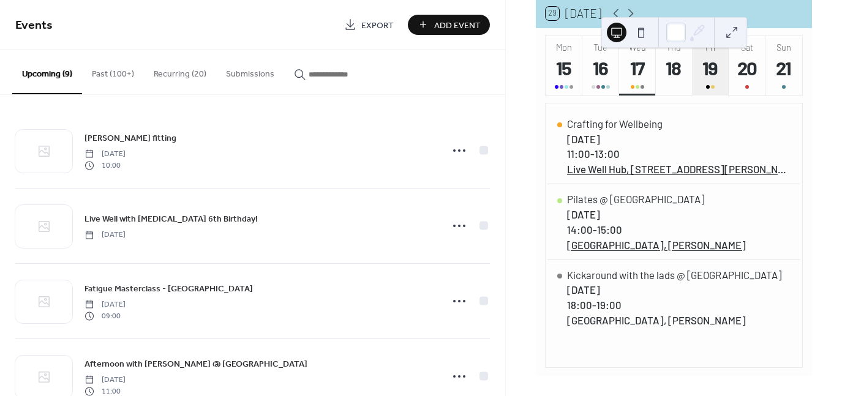
click at [707, 80] on div "19" at bounding box center [711, 68] width 24 height 24
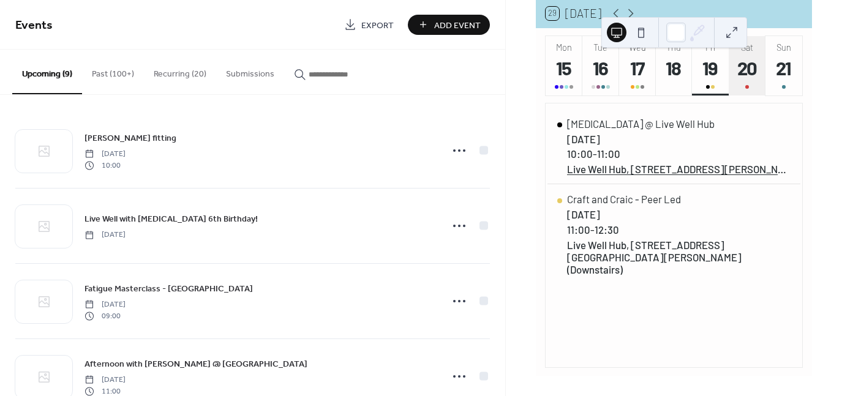
click at [752, 80] on div "20" at bounding box center [747, 68] width 24 height 24
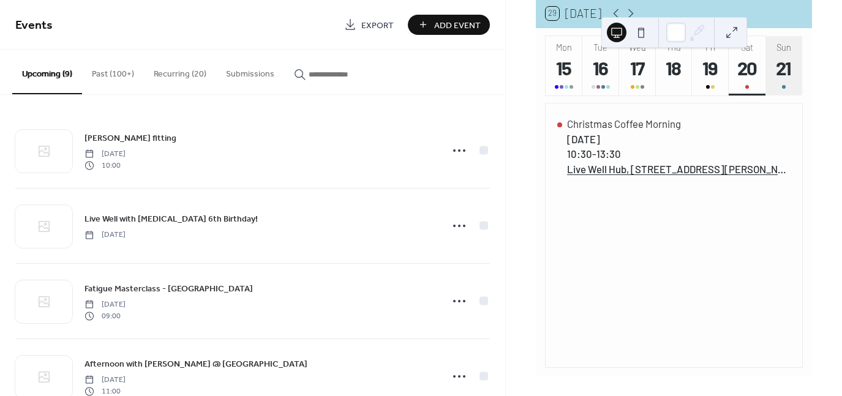
click at [766, 66] on button "Sun 21" at bounding box center [784, 65] width 37 height 59
click at [625, 15] on icon at bounding box center [630, 13] width 15 height 15
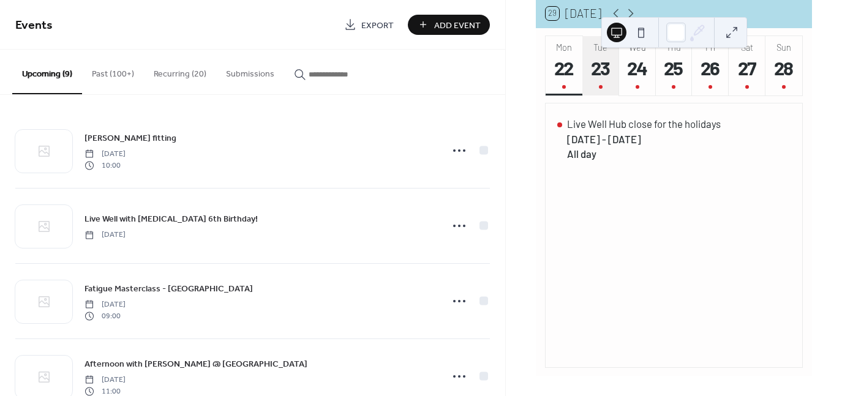
click at [603, 80] on div "23" at bounding box center [601, 68] width 24 height 24
click at [624, 13] on icon at bounding box center [630, 13] width 15 height 15
